Goal: Answer question/provide support: Answer question/provide support

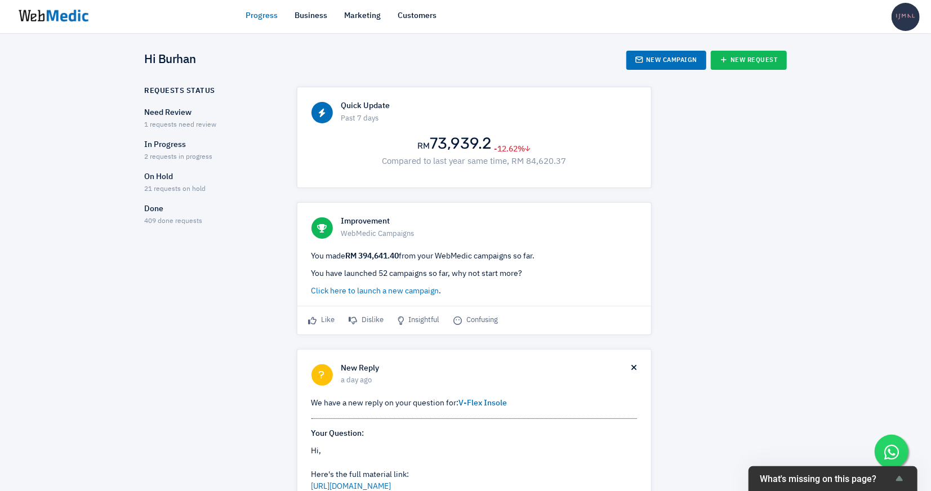
click at [192, 146] on p "In Progress" at bounding box center [211, 145] width 132 height 12
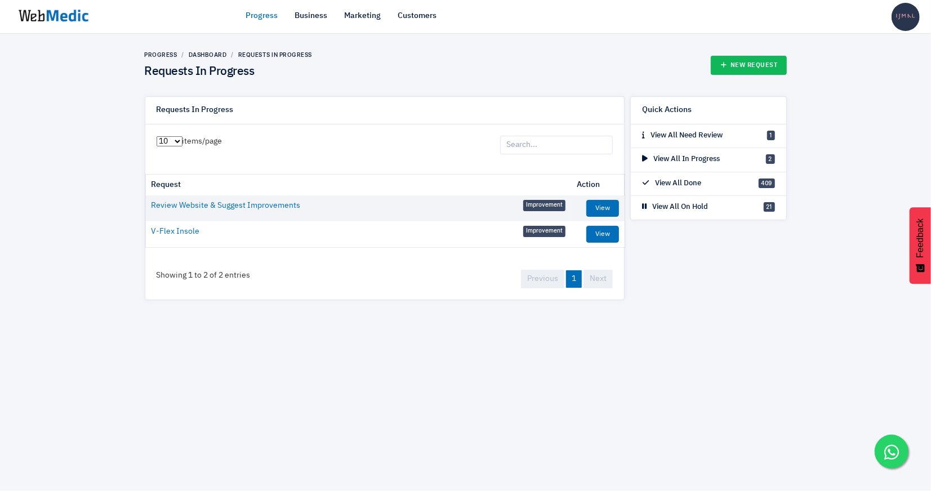
click at [613, 222] on td "View" at bounding box center [597, 234] width 53 height 26
click at [613, 226] on link "View" at bounding box center [602, 234] width 33 height 17
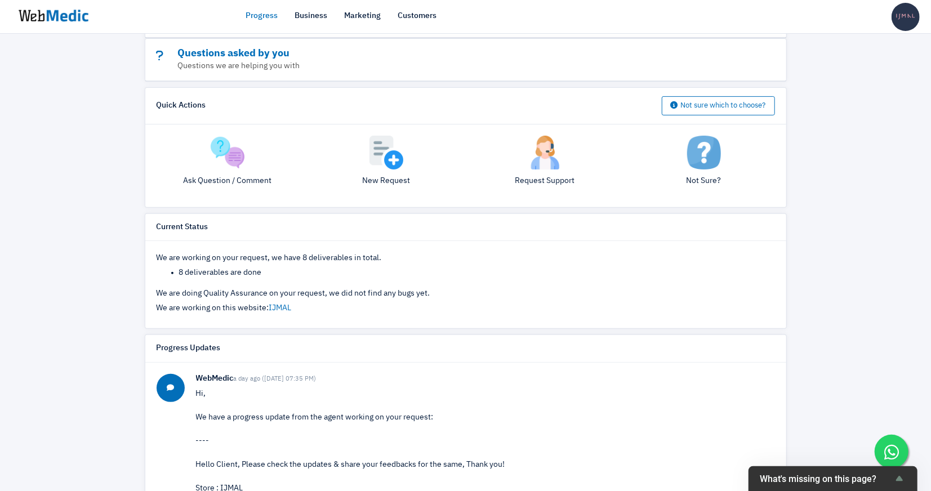
scroll to position [75, 0]
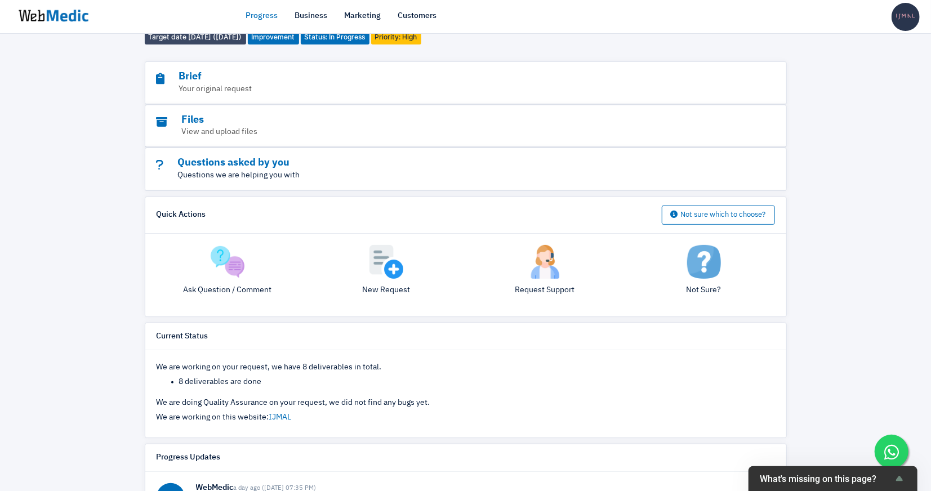
click at [257, 169] on p "Questions we are helping you with" at bounding box center [435, 175] width 556 height 12
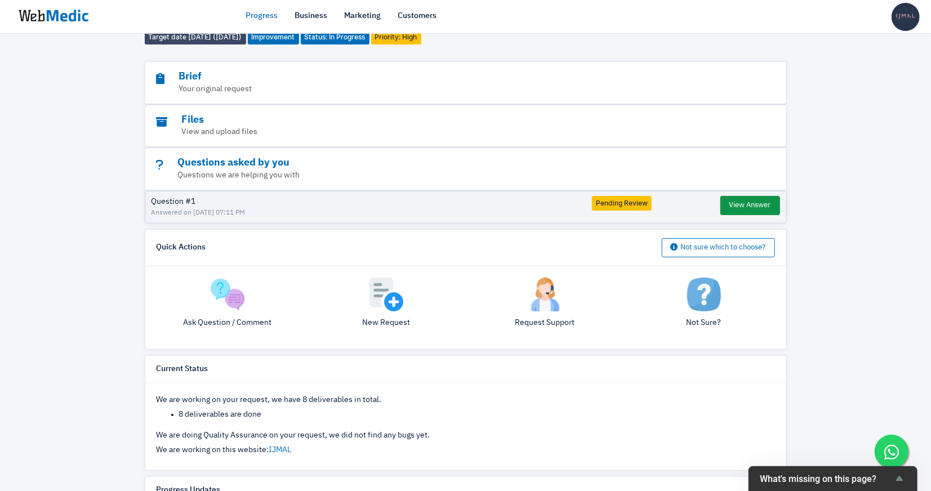
click at [743, 202] on button "View Answer" at bounding box center [750, 205] width 60 height 19
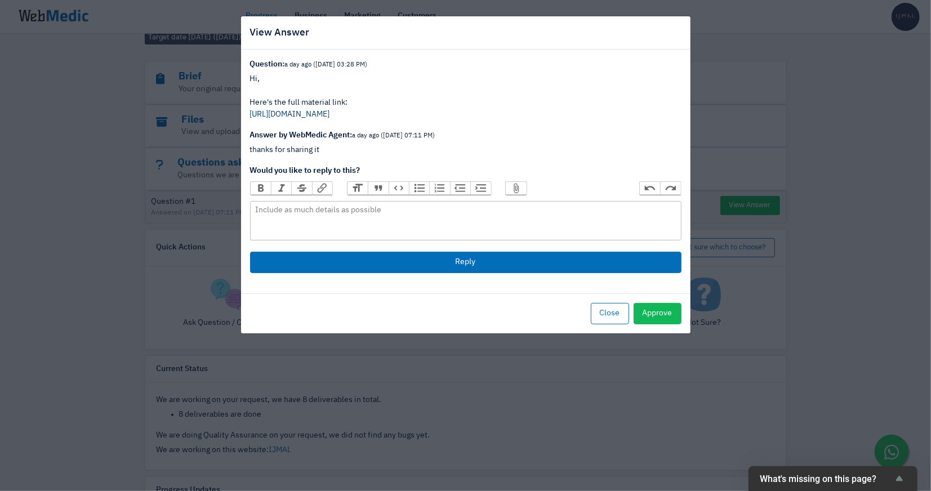
click at [330, 111] on link "https://drive.google.com/drive/folders/1QcENB0Kz5N37lVm8IGq8Jv-r9cuH1BF8" at bounding box center [290, 114] width 80 height 8
click at [605, 323] on div "Close Approve" at bounding box center [465, 313] width 449 height 40
click at [605, 316] on button "Close" at bounding box center [610, 313] width 38 height 21
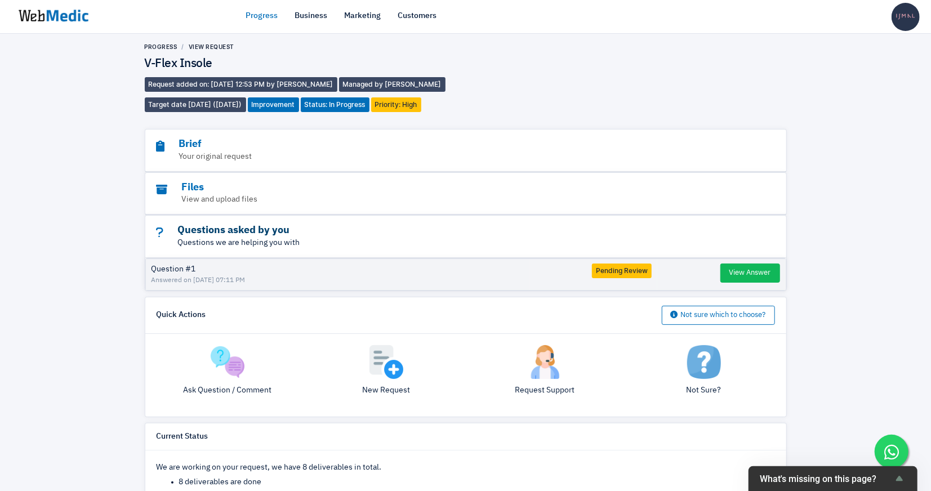
scroll to position [7, 0]
click at [239, 364] on img at bounding box center [228, 363] width 34 height 34
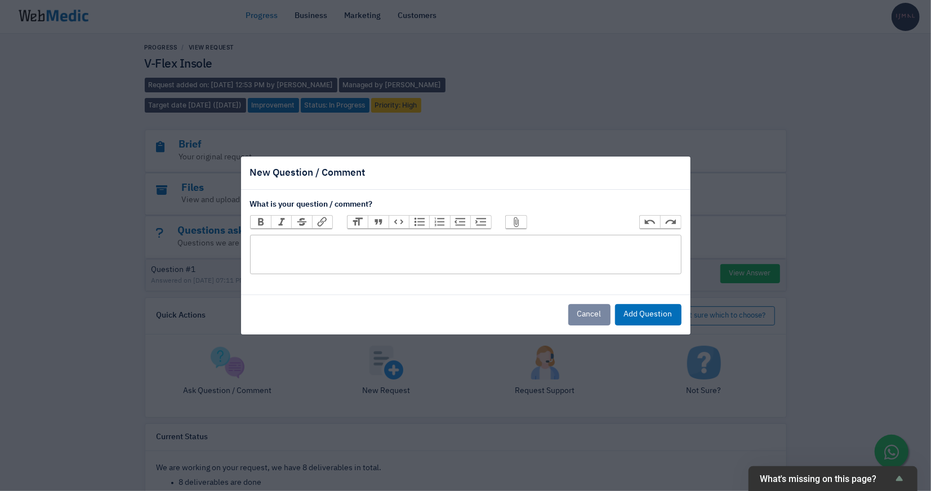
click at [300, 261] on trix-editor at bounding box center [465, 254] width 431 height 39
type trix-editor "<div>G</div>"
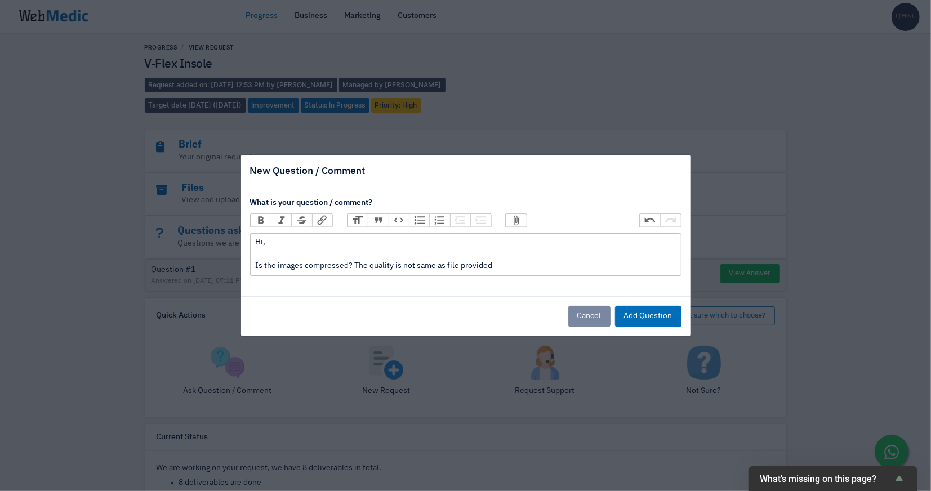
type trix-editor "<div>Hi,<br><br>Is the images compressed? The quality is not same as file provi…"
click at [626, 318] on button "Add Question" at bounding box center [648, 316] width 66 height 21
